Goal: Navigation & Orientation: Find specific page/section

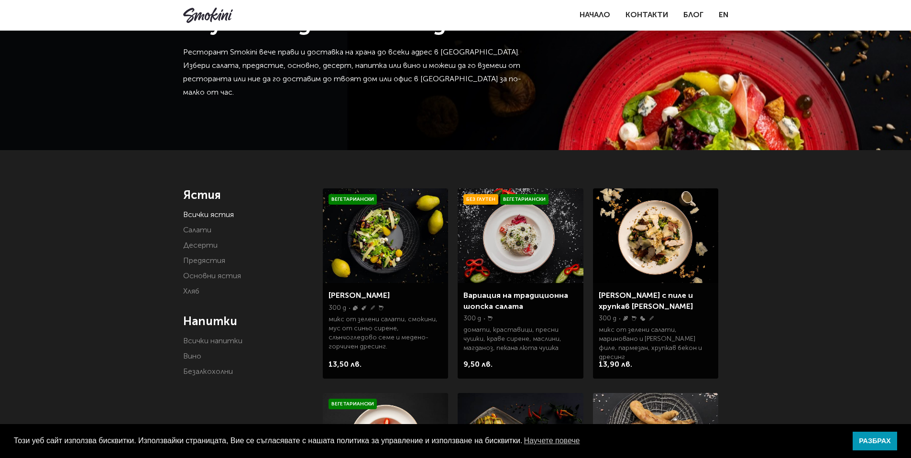
scroll to position [58, 0]
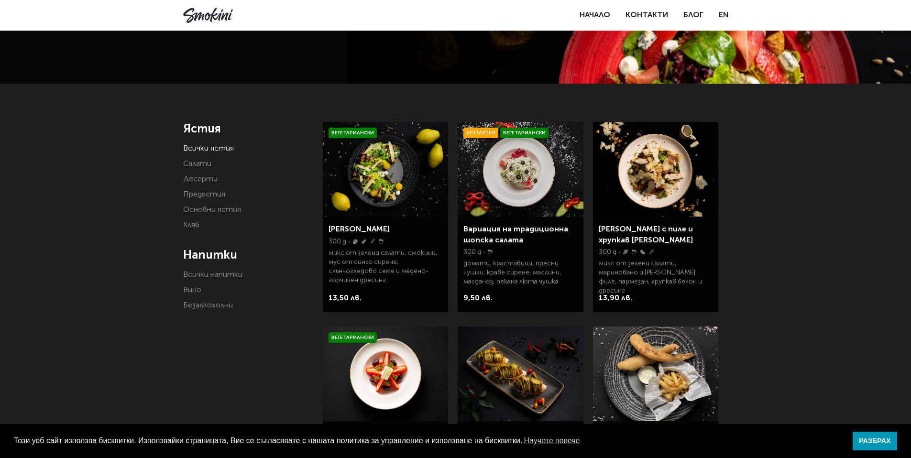
scroll to position [153, 0]
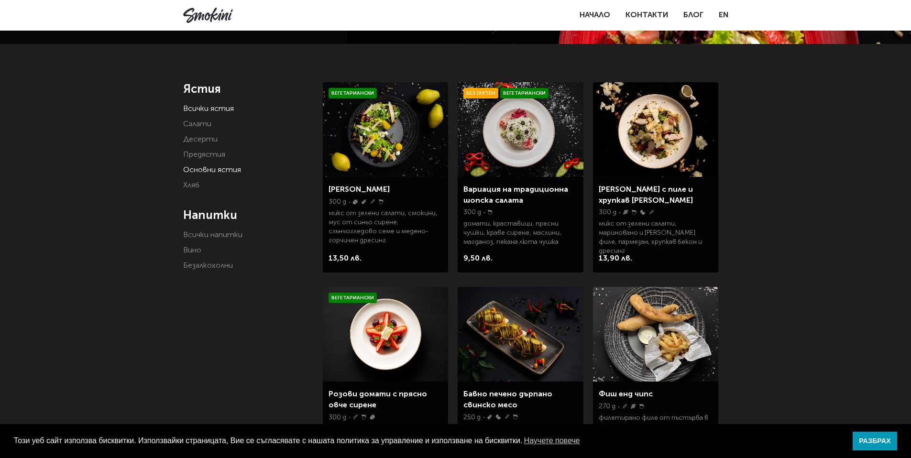
scroll to position [0, 0]
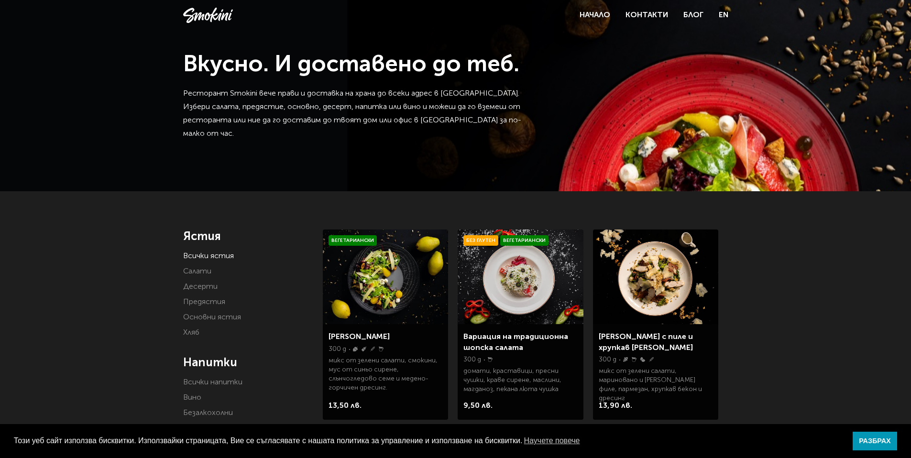
click at [215, 254] on link "Всички ястия" at bounding box center [208, 256] width 51 height 8
click at [208, 304] on link "Предястия" at bounding box center [204, 302] width 42 height 8
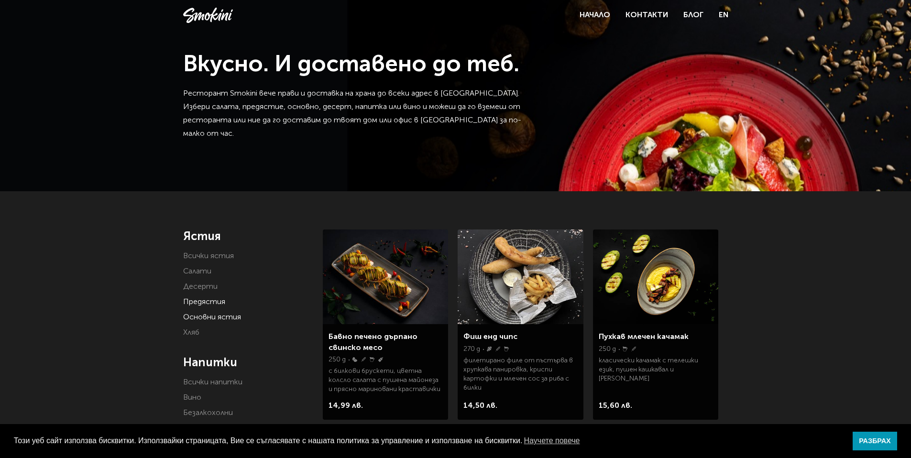
click at [198, 316] on link "Основни ястия" at bounding box center [212, 318] width 58 height 8
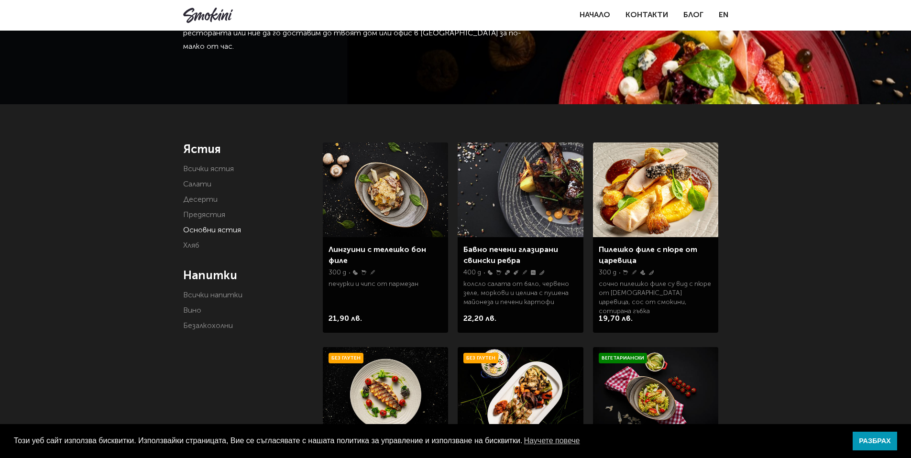
scroll to position [127, 0]
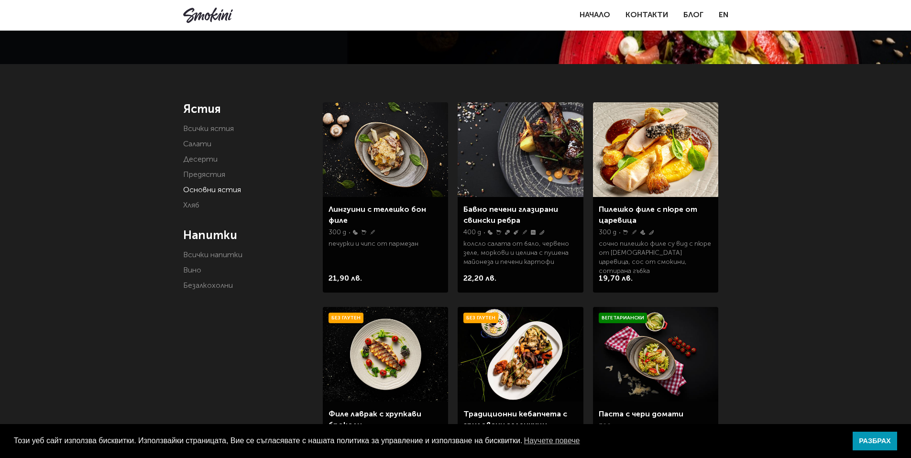
click at [208, 374] on div "Ястия Всички ястия Салати Десерти Предястия Основни ястия Хляб Напитки Всички н…" at bounding box center [246, 402] width 126 height 600
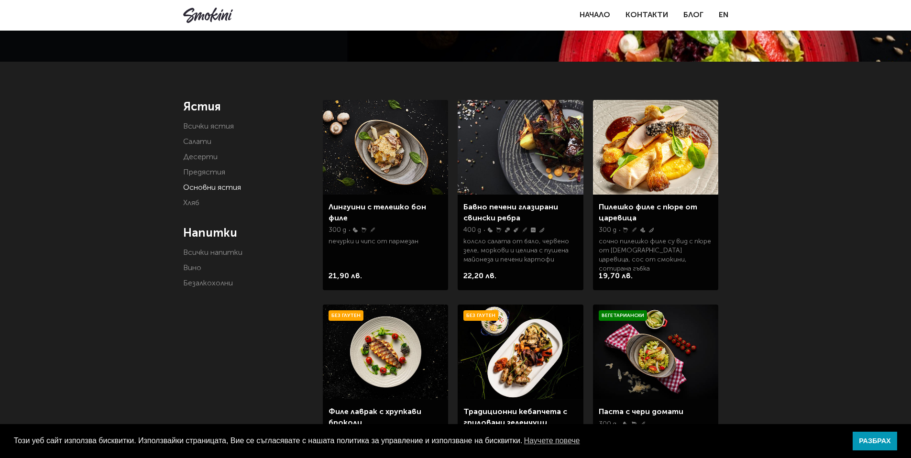
scroll to position [0, 0]
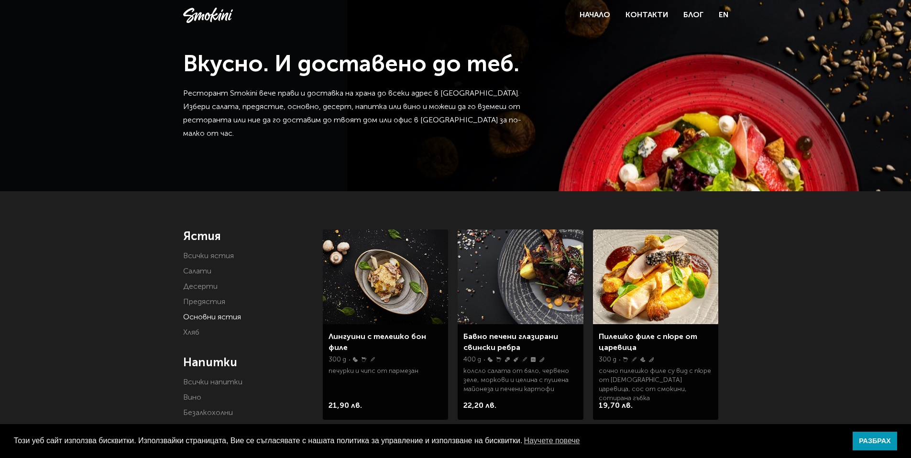
click at [214, 236] on h4 "Ястия" at bounding box center [246, 237] width 126 height 14
